Goal: Transaction & Acquisition: Purchase product/service

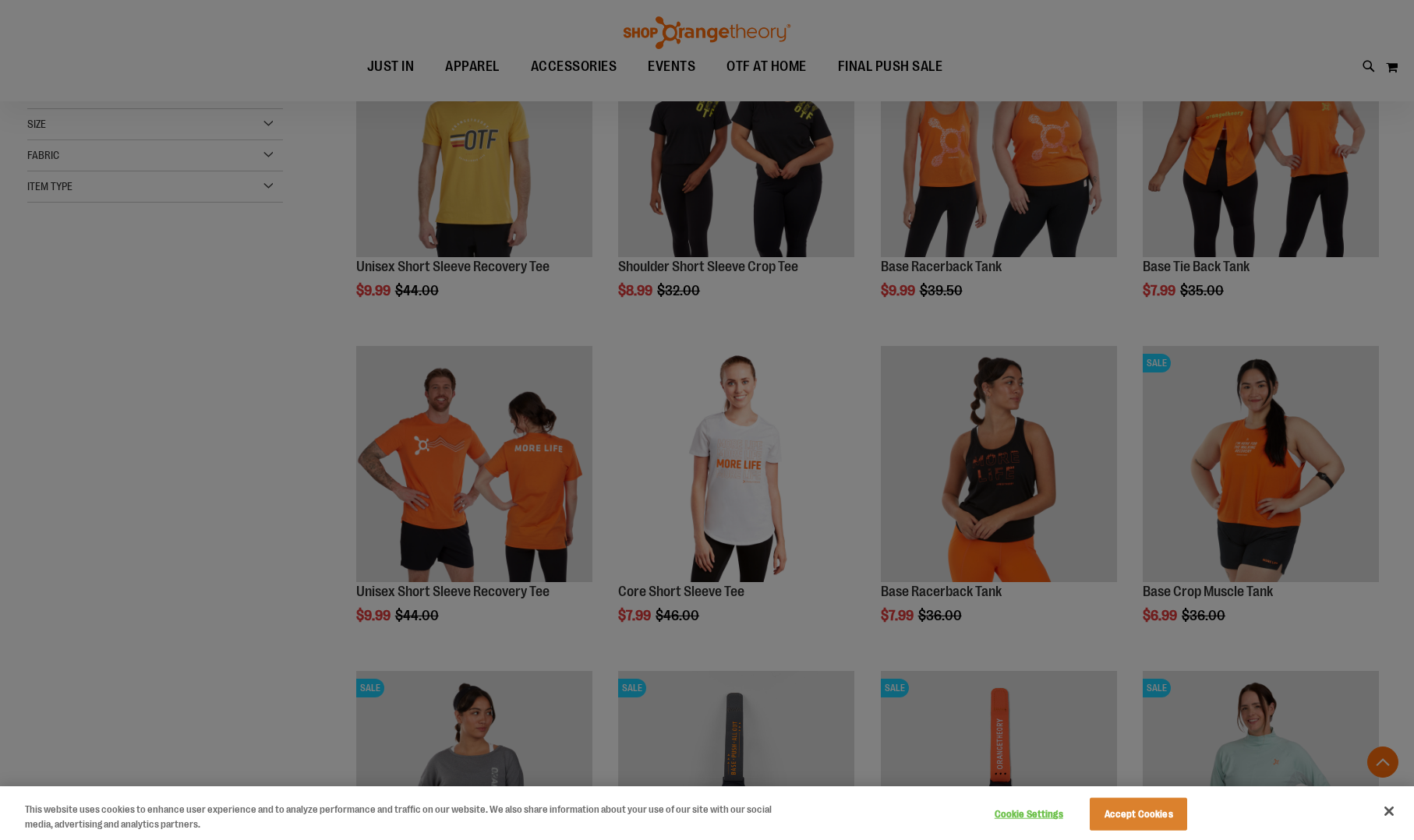
scroll to position [299, 0]
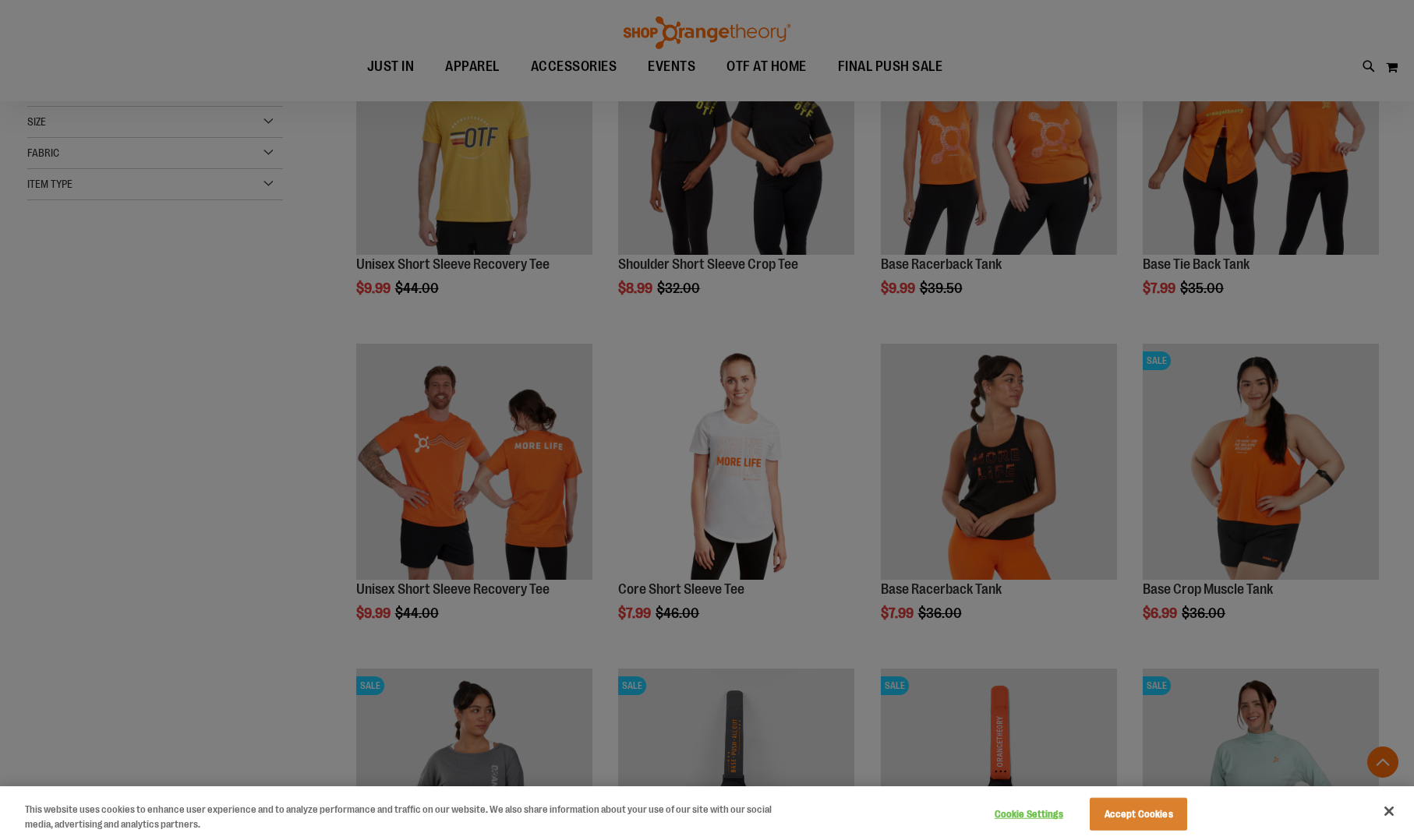
click at [1137, 810] on button "Accept Cookies" at bounding box center [1138, 814] width 98 height 33
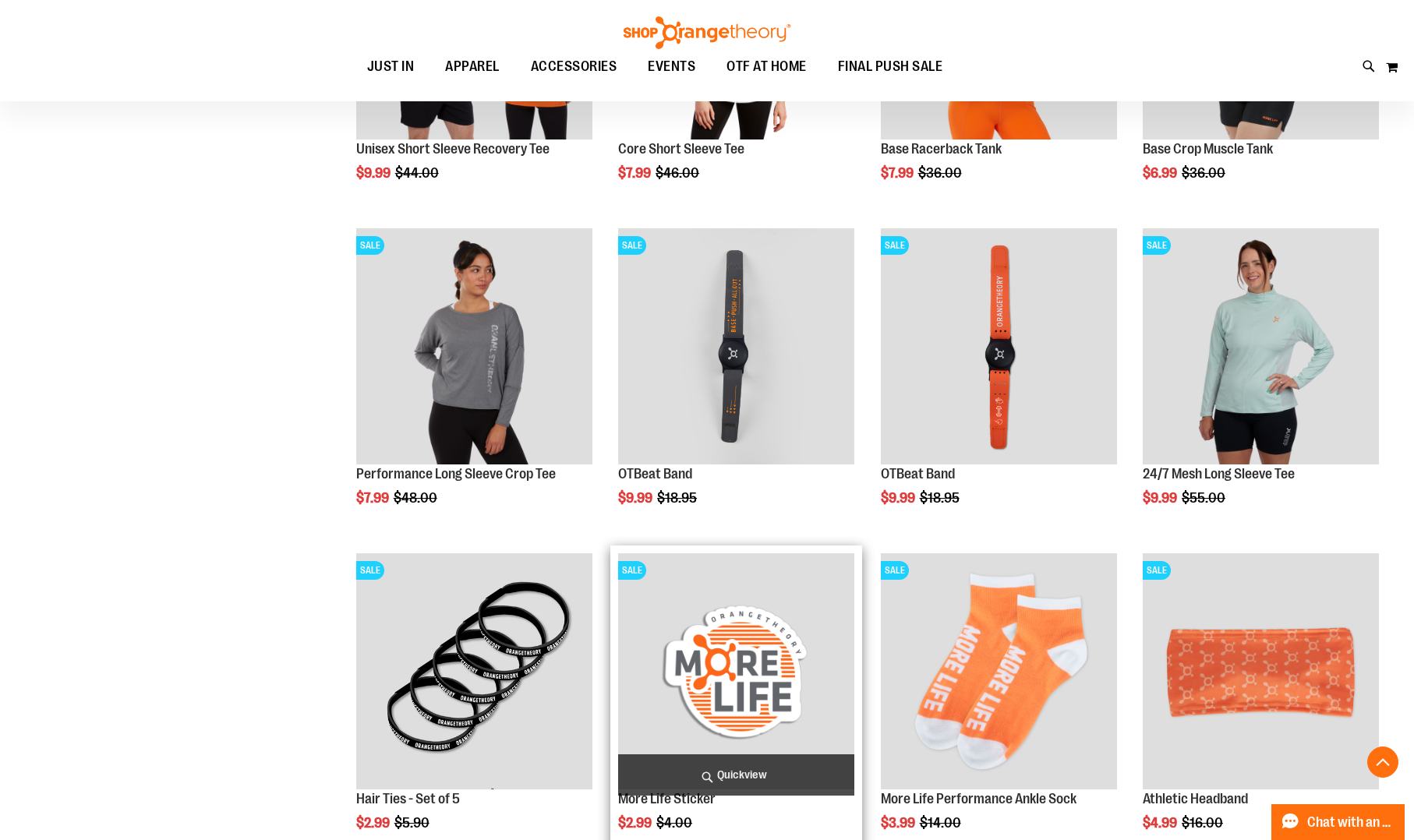
scroll to position [718, 0]
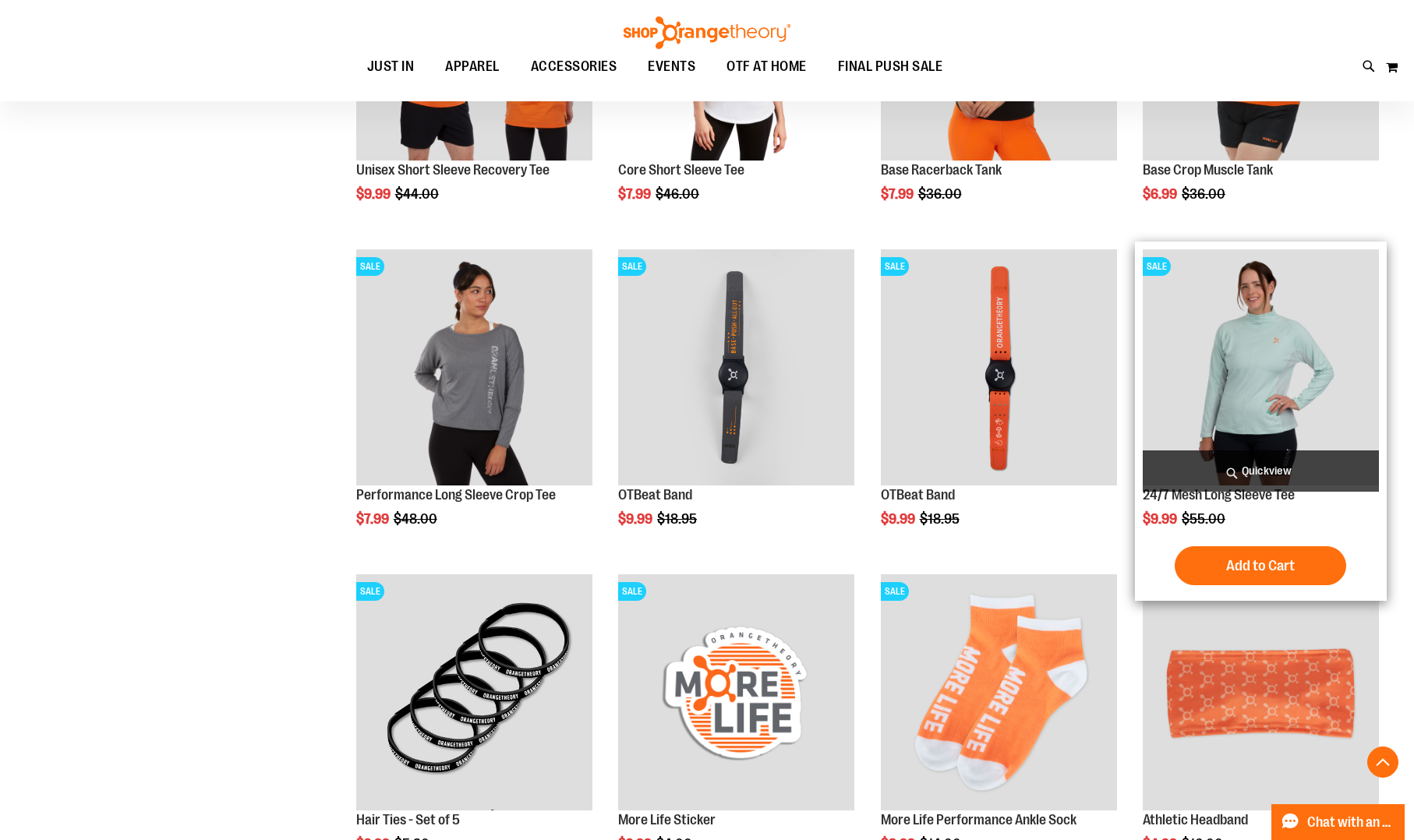
click at [1254, 386] on img "product" at bounding box center [1261, 367] width 236 height 236
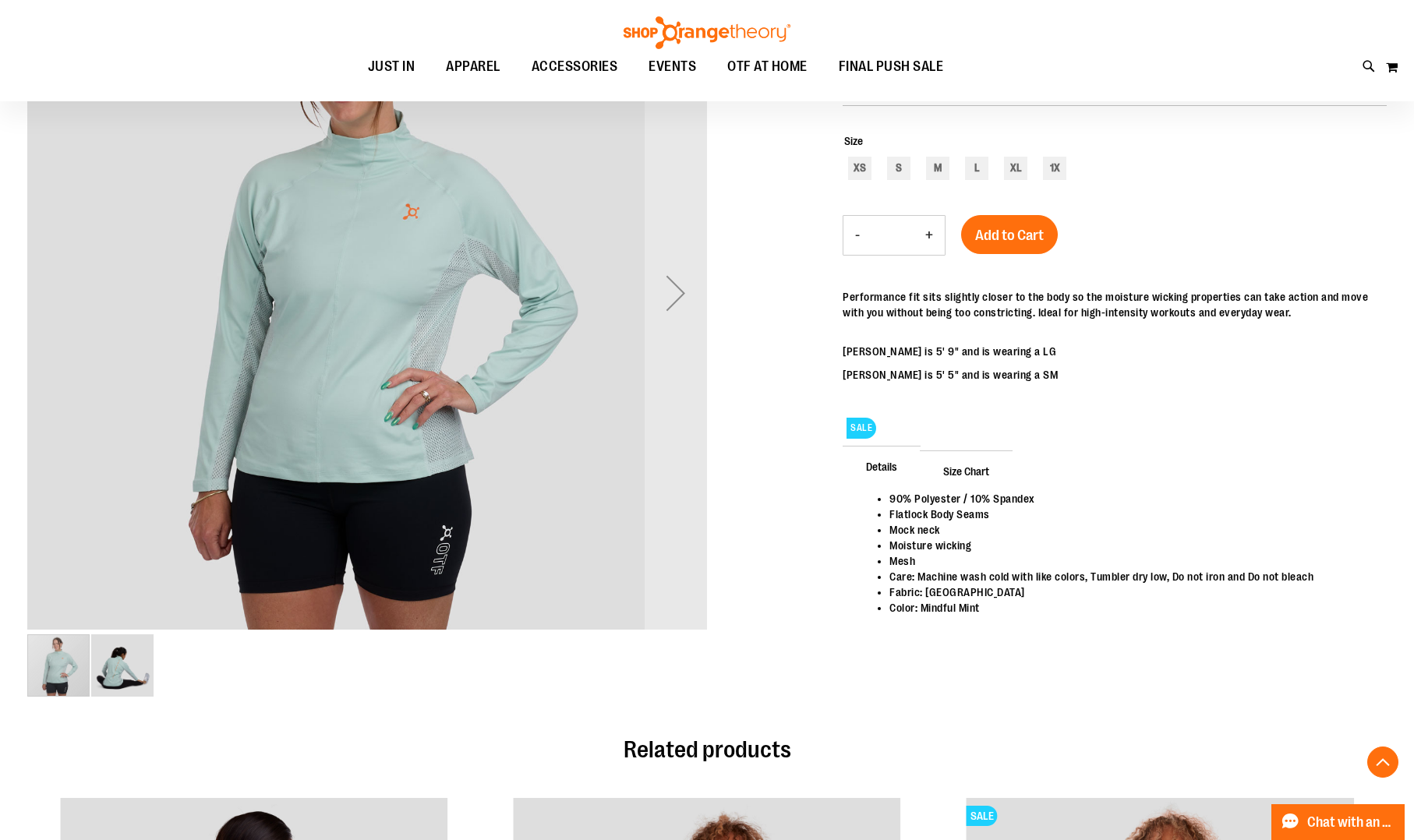
scroll to position [264, 0]
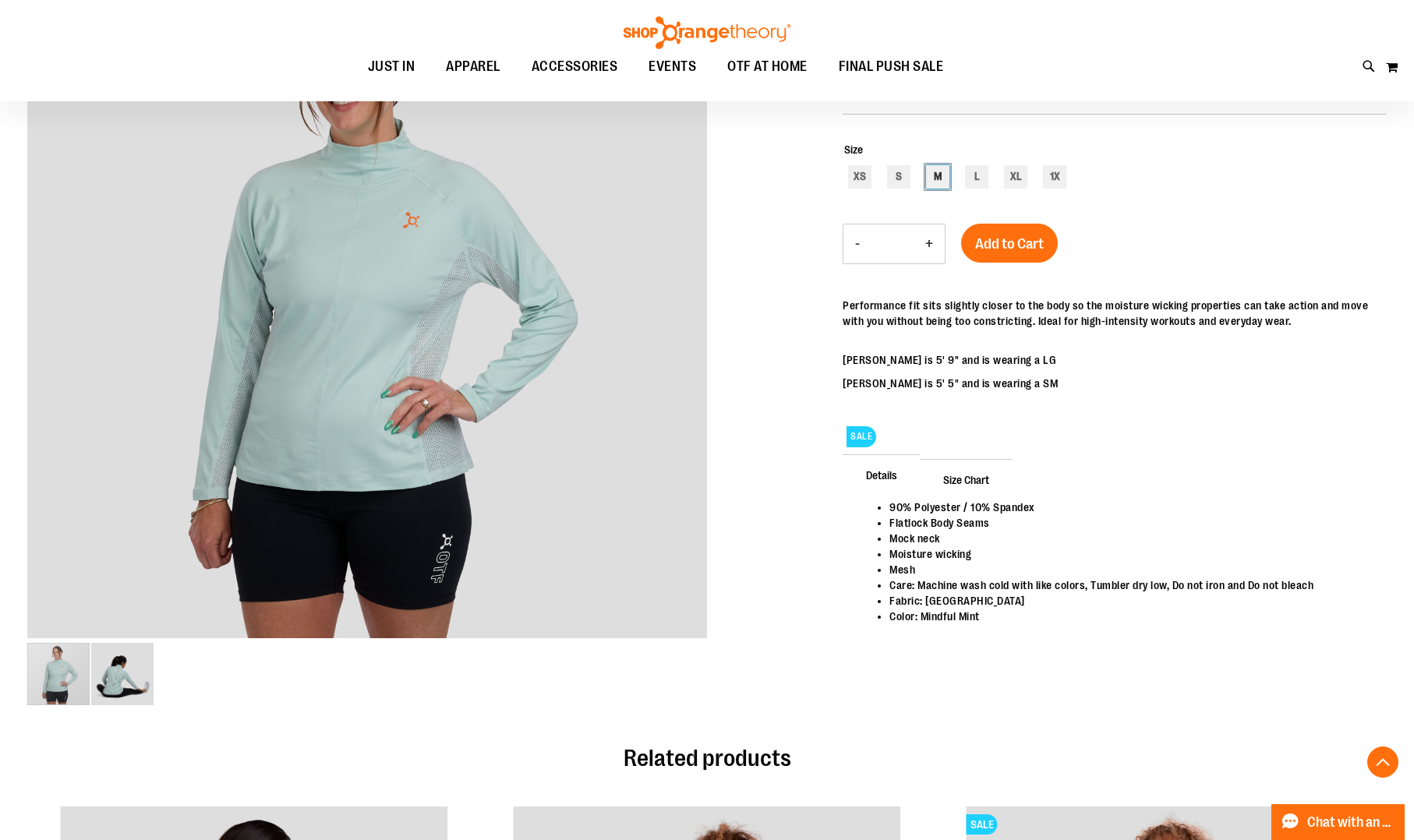
click at [938, 176] on div "M" at bounding box center [937, 177] width 23 height 23
type input "***"
click at [994, 243] on span "Add to Cart" at bounding box center [1009, 244] width 69 height 17
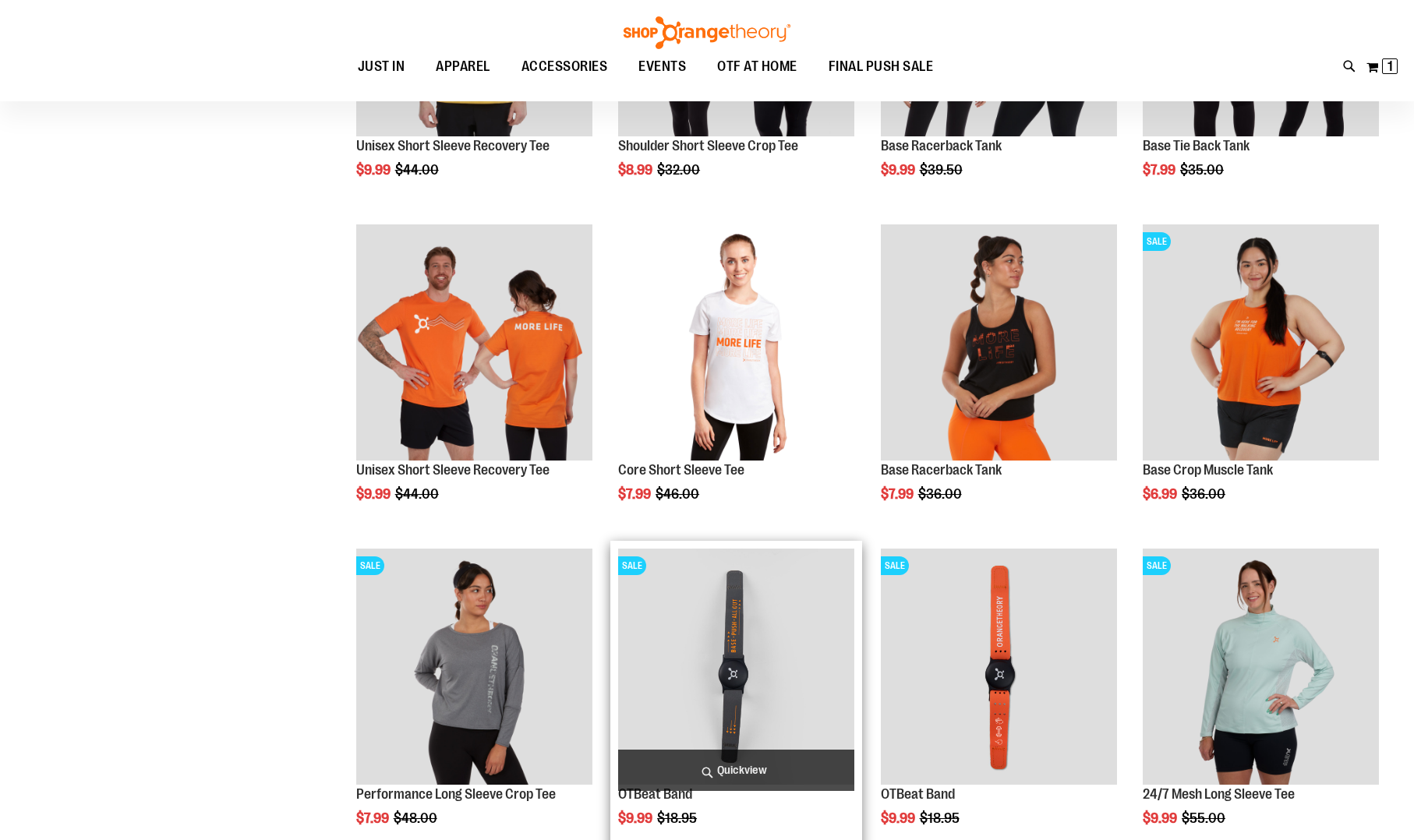
scroll to position [157, 0]
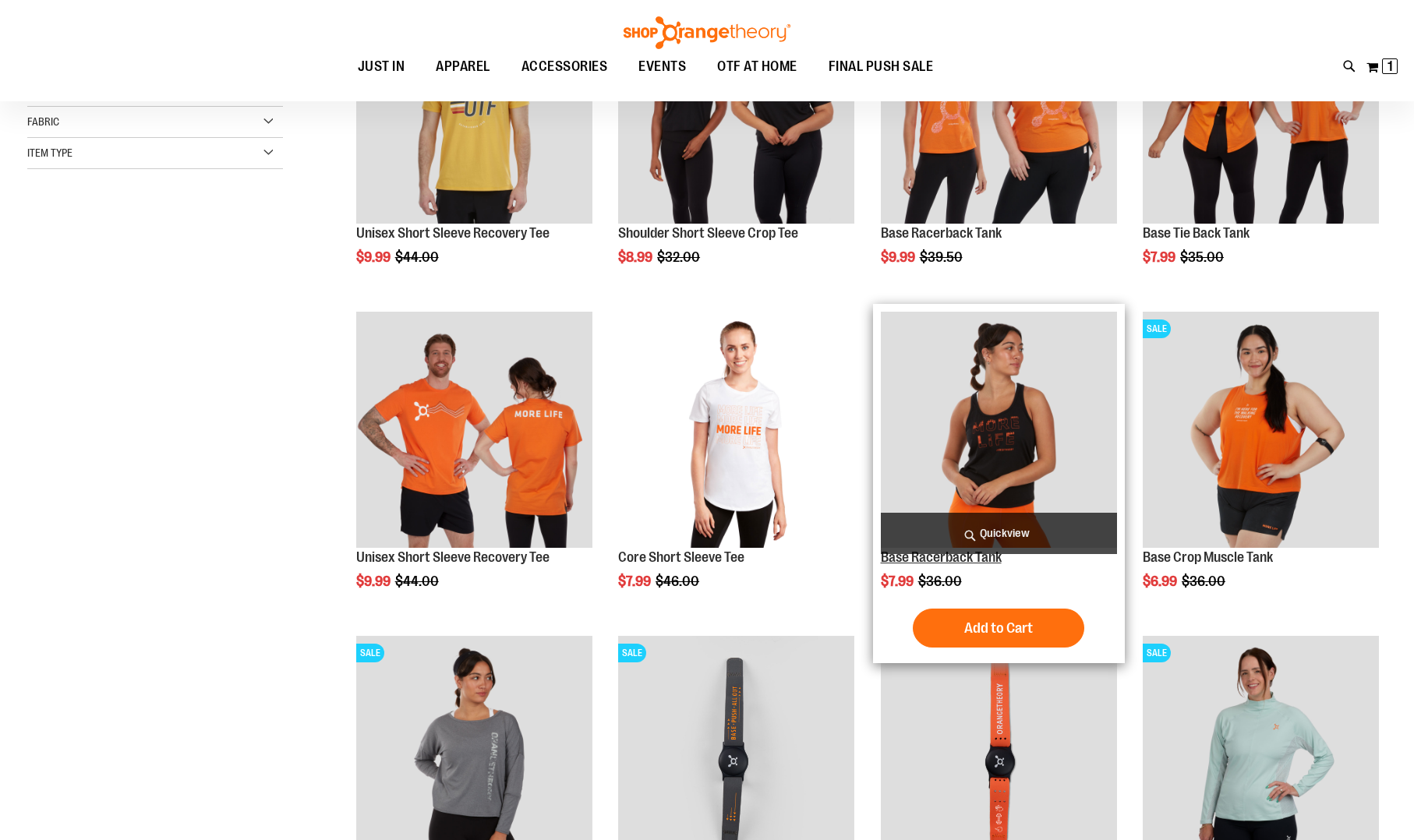
click at [945, 555] on link "Base Racerback Tank" at bounding box center [941, 557] width 121 height 16
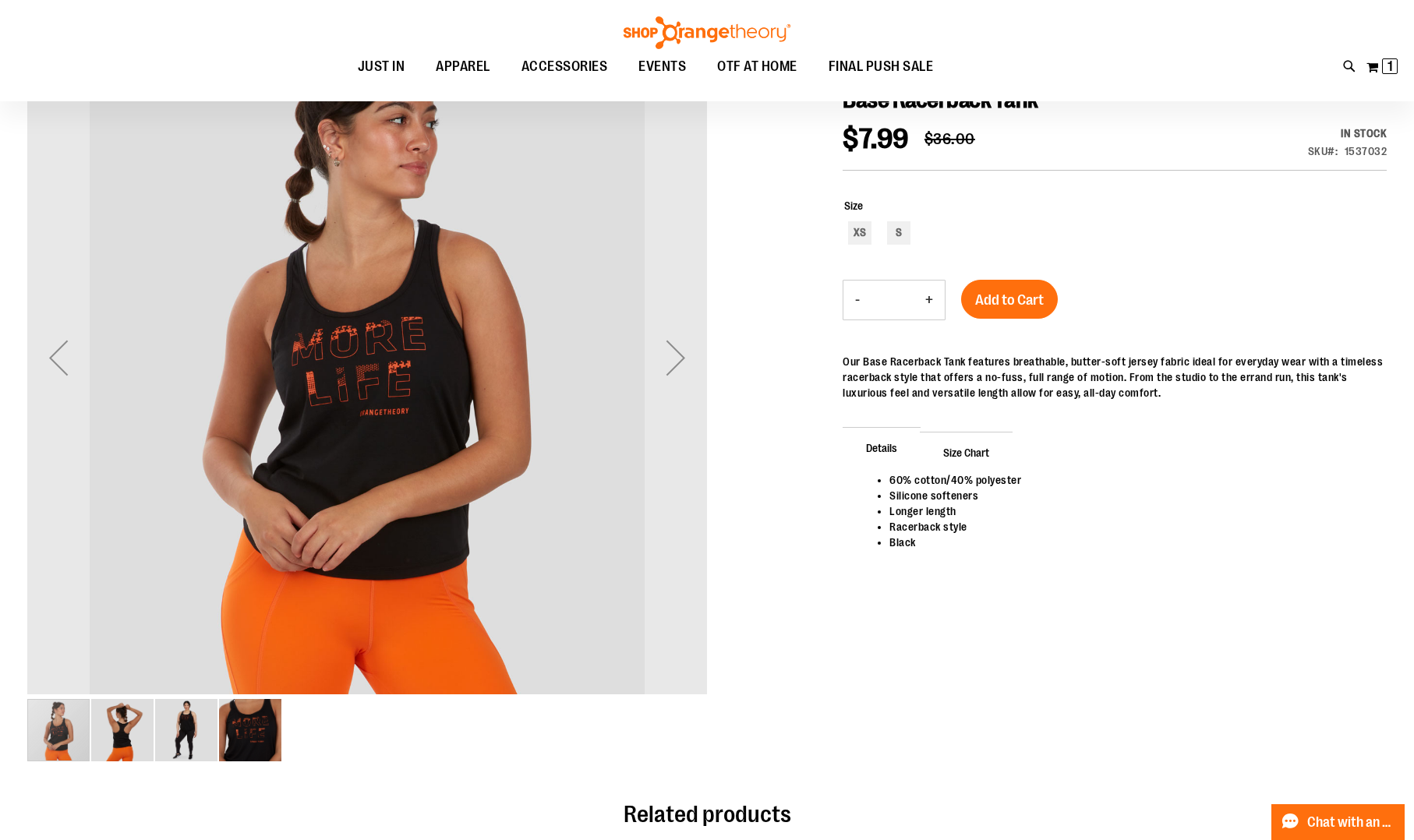
scroll to position [207, 0]
click at [900, 233] on div "S" at bounding box center [899, 233] width 23 height 23
type input "***"
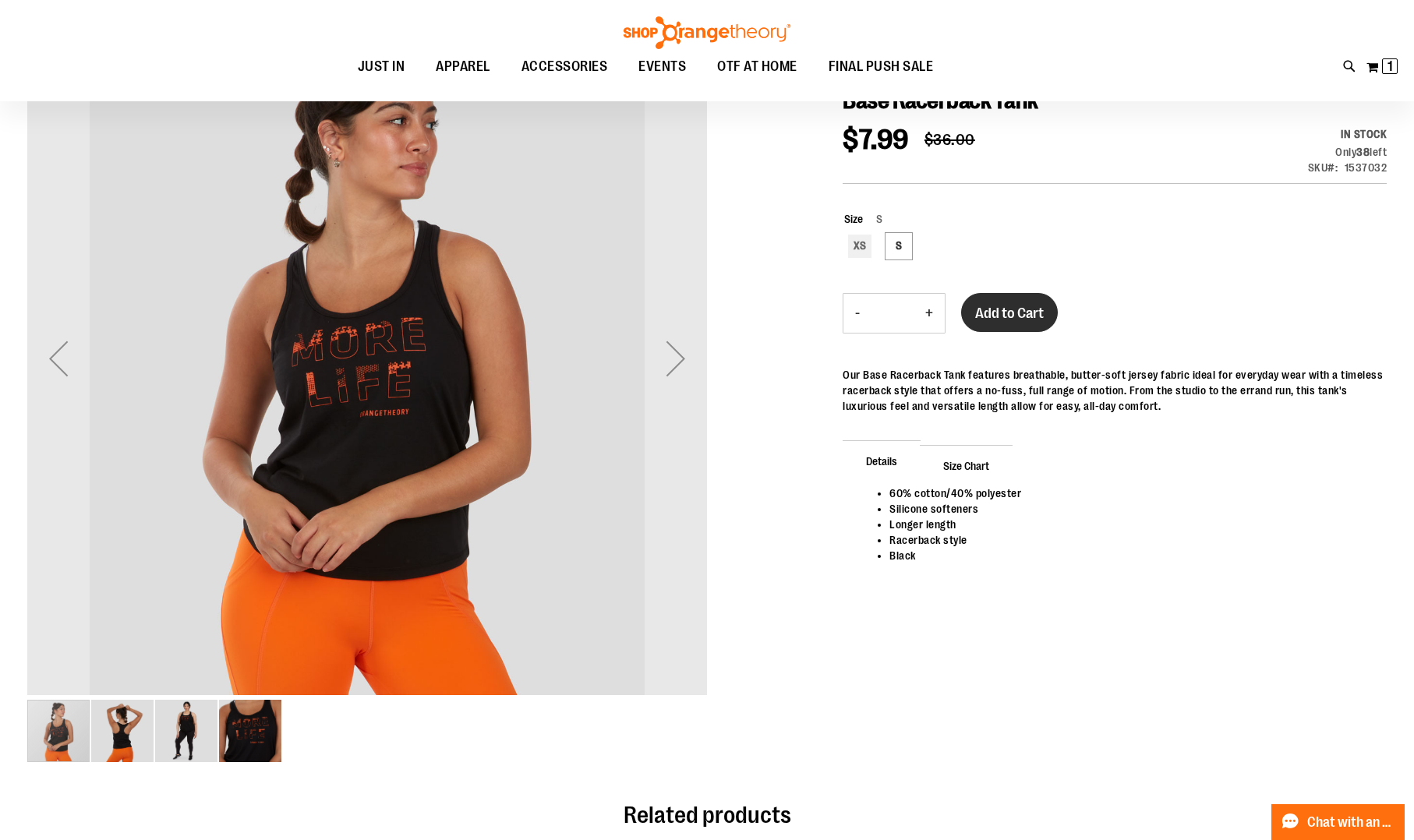
click at [1004, 313] on span "Add to Cart" at bounding box center [1009, 313] width 69 height 17
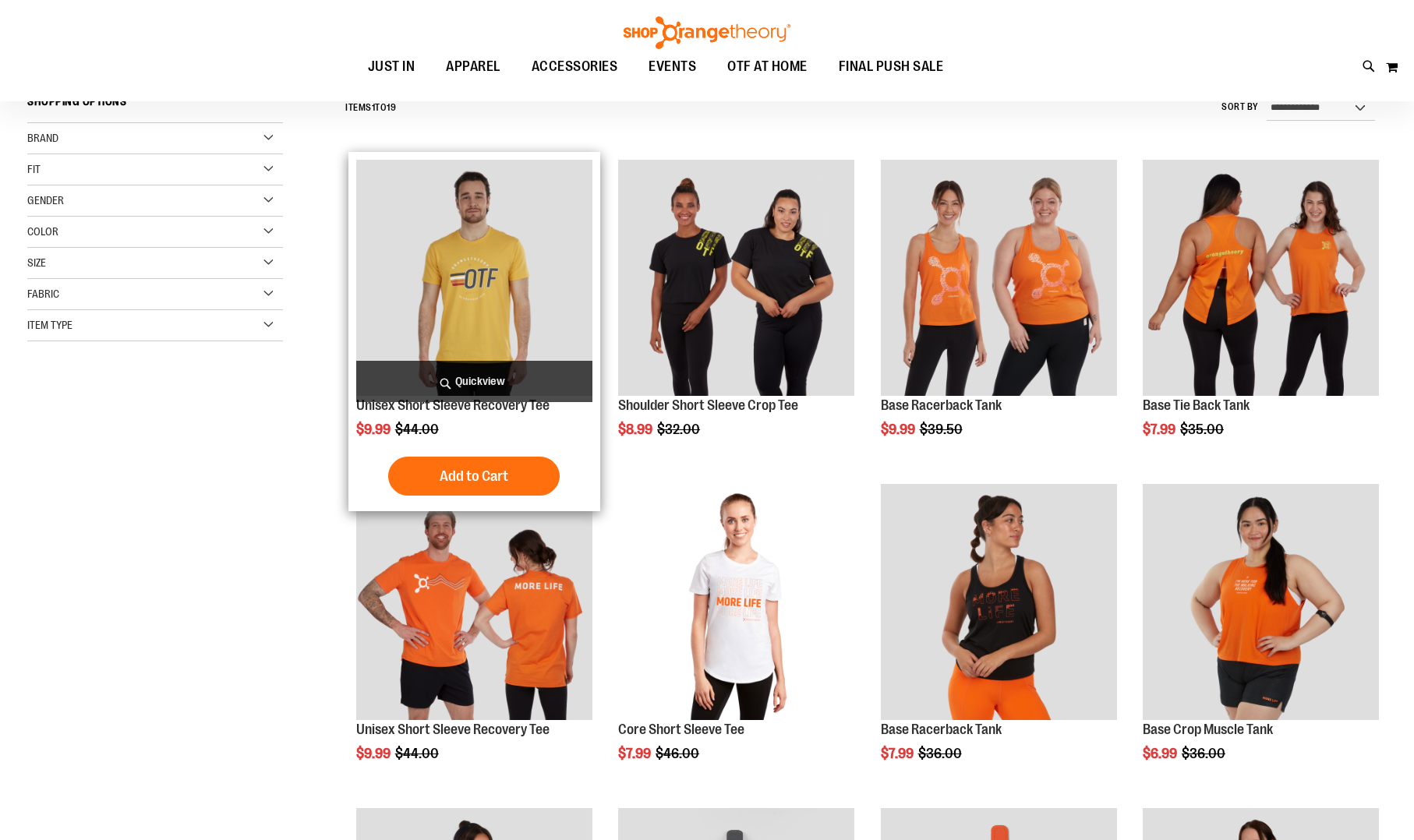
scroll to position [157, 0]
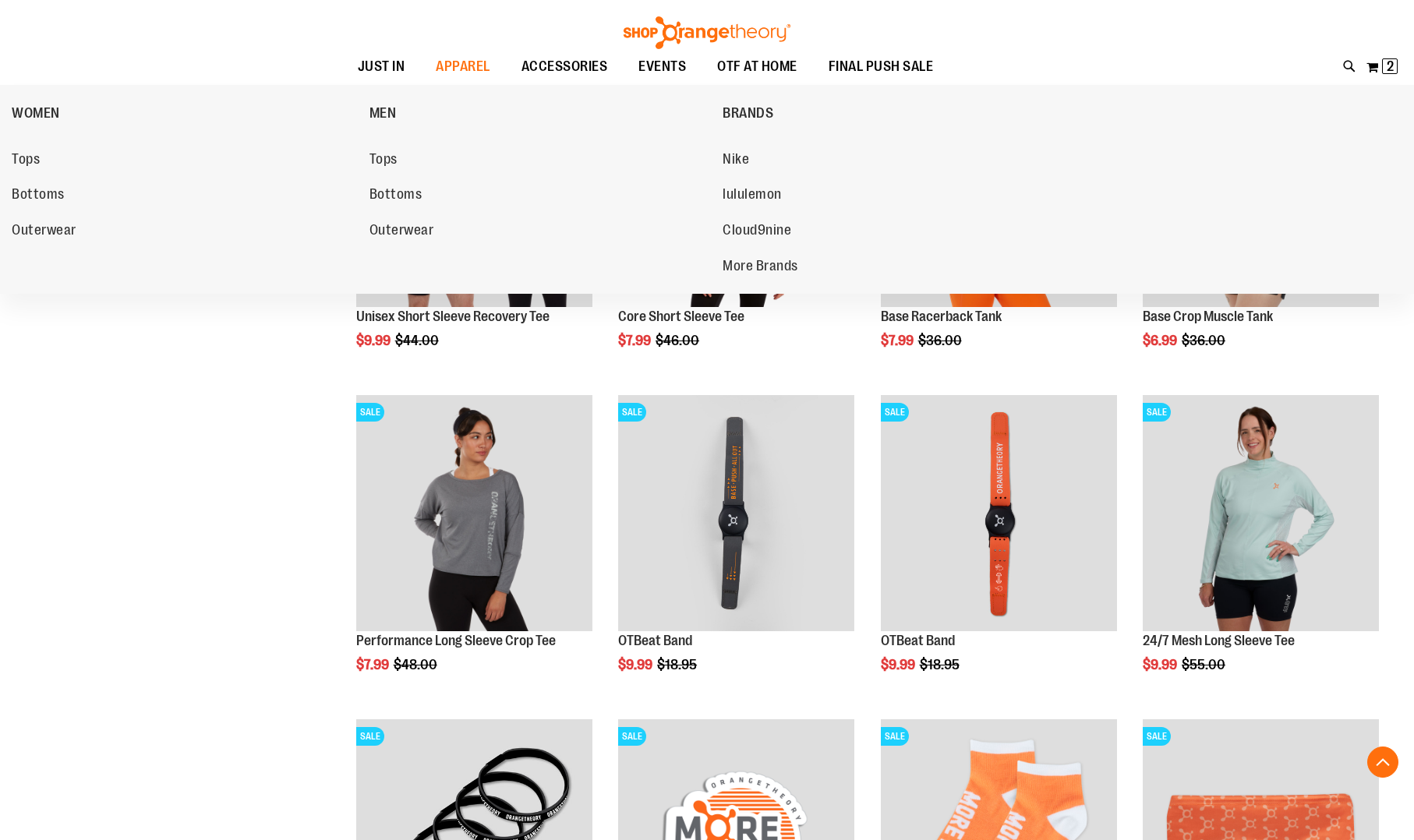
scroll to position [401, 0]
